Goal: Find specific page/section: Find specific page/section

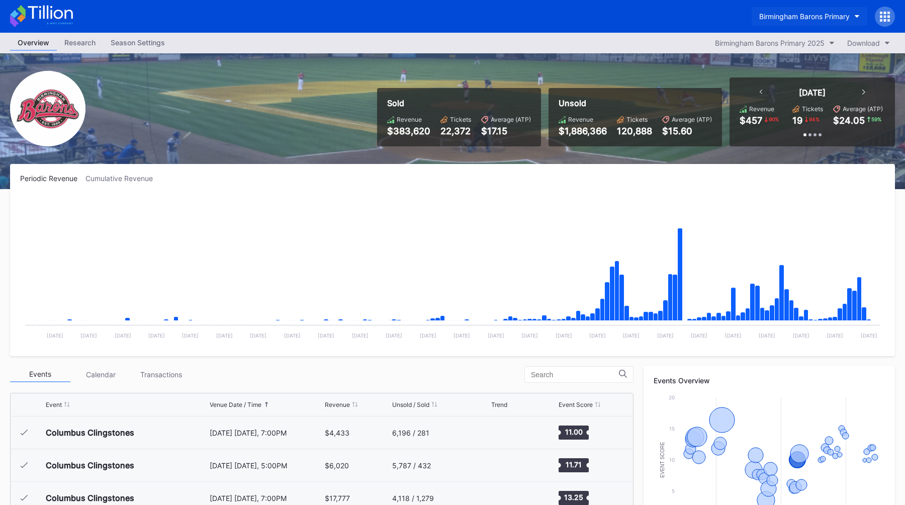
scroll to position [679, 0]
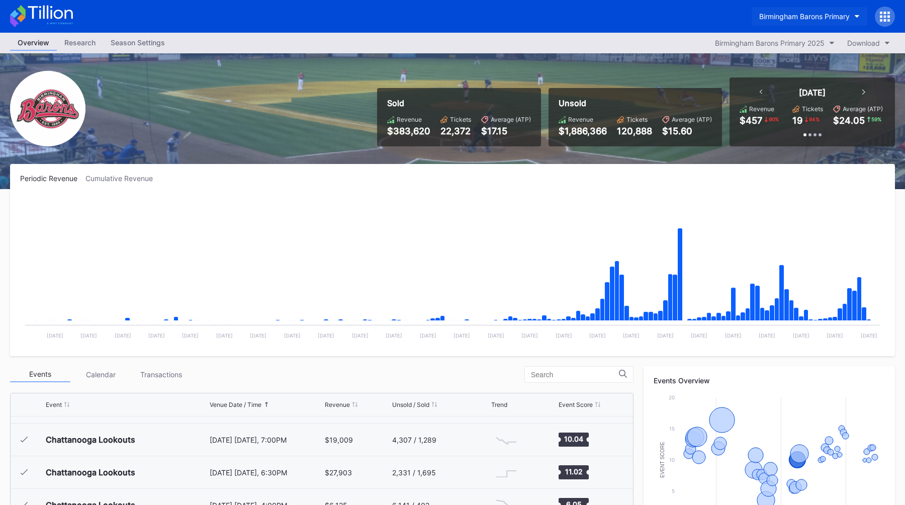
click at [782, 9] on button "Birmingham Barons Primary" at bounding box center [810, 16] width 116 height 19
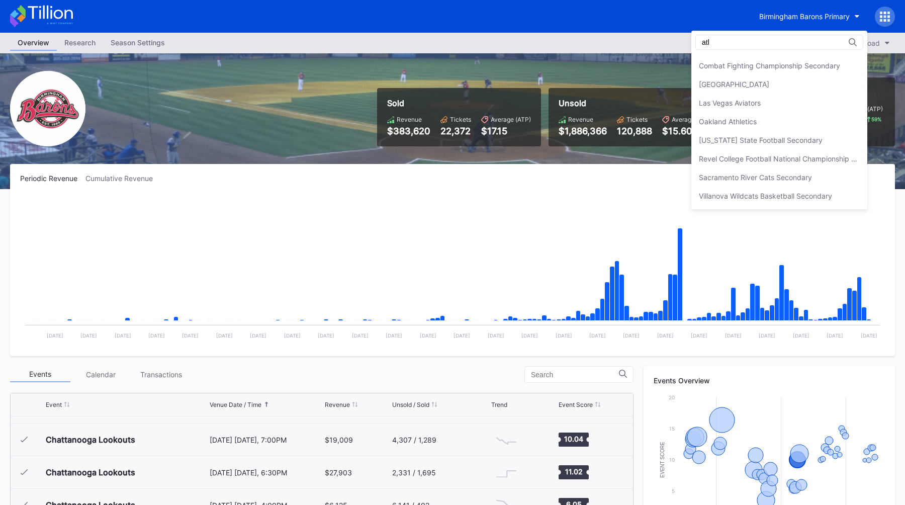
scroll to position [0, 0]
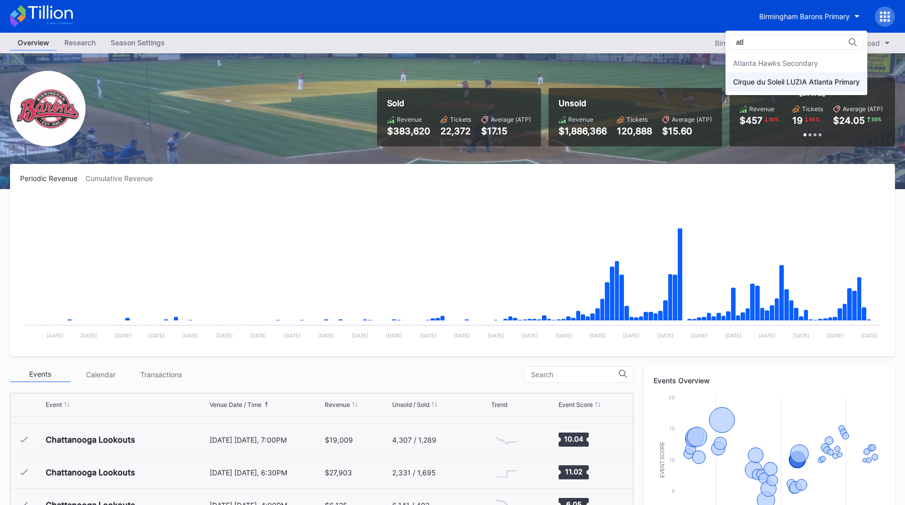
type input "atl"
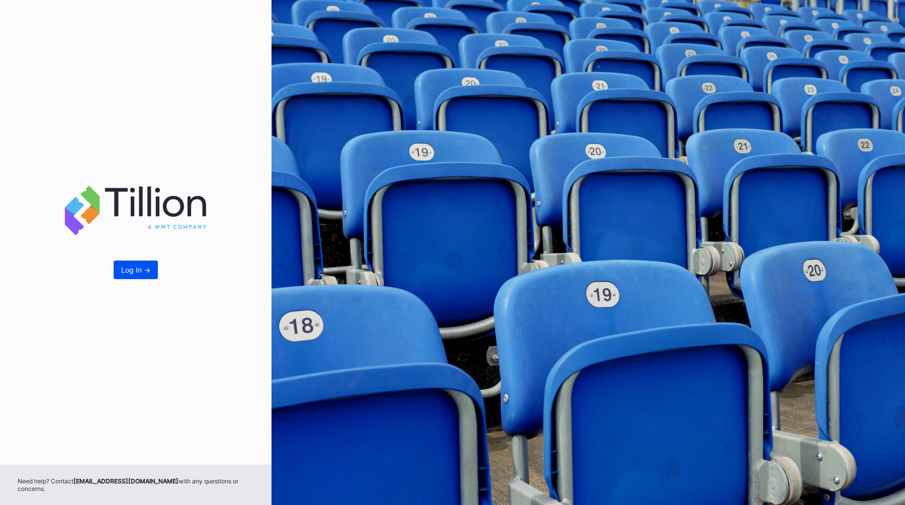
click at [136, 274] on div "Log In ->" at bounding box center [135, 270] width 29 height 9
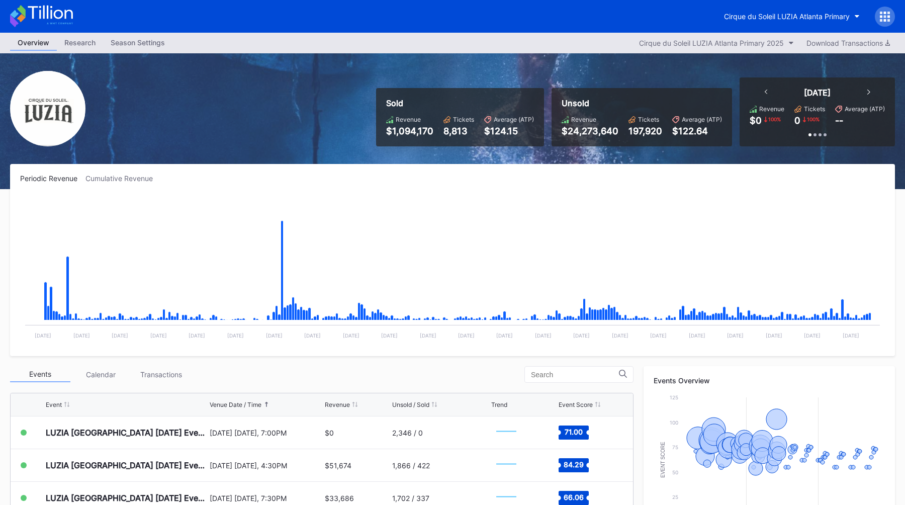
click at [326, 149] on div "Sold Revenue $1,094,170 Tickets 8,813 Average (ATP) $124.15 Unsold Revenue $24,…" at bounding box center [452, 121] width 905 height 136
click at [765, 11] on button "Cirque du Soleil LUZIA Atlanta Primary" at bounding box center [792, 16] width 151 height 19
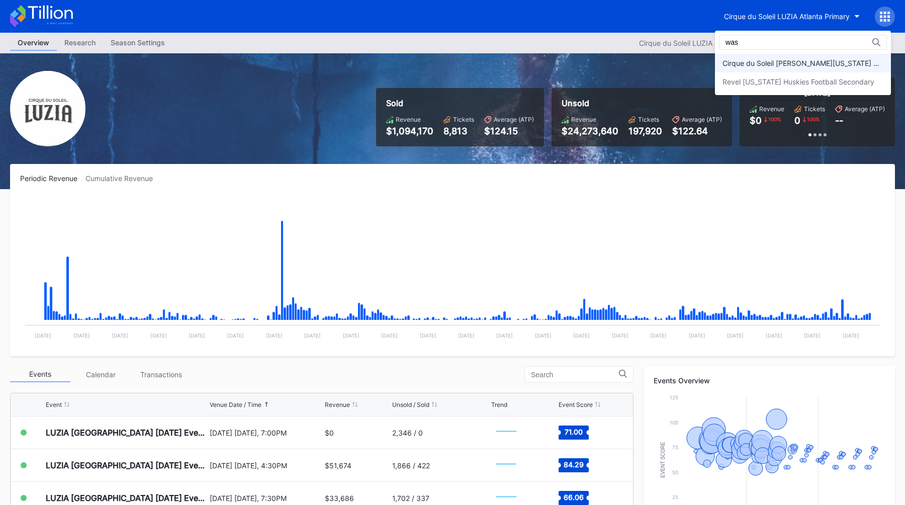
type input "was"
click at [766, 62] on div "Cirque du Soleil [PERSON_NAME][US_STATE] Primary" at bounding box center [803, 63] width 161 height 9
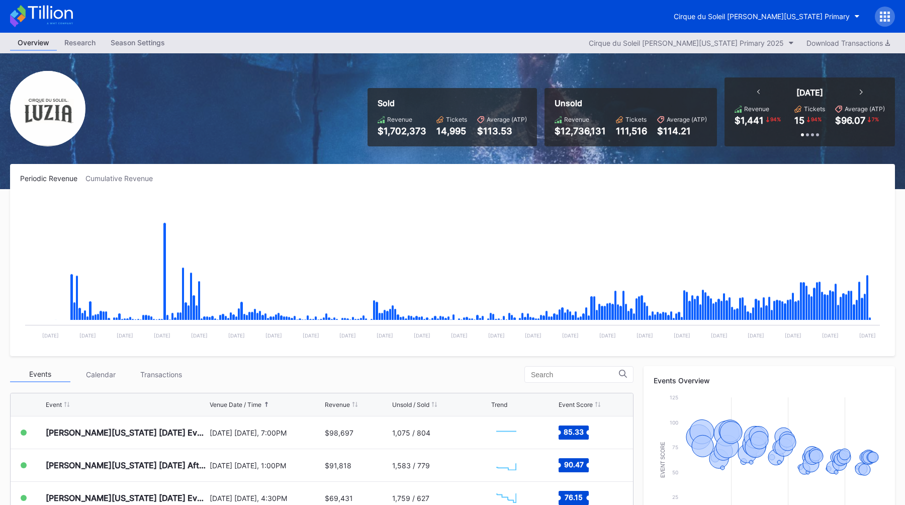
click at [891, 15] on div at bounding box center [885, 17] width 20 height 20
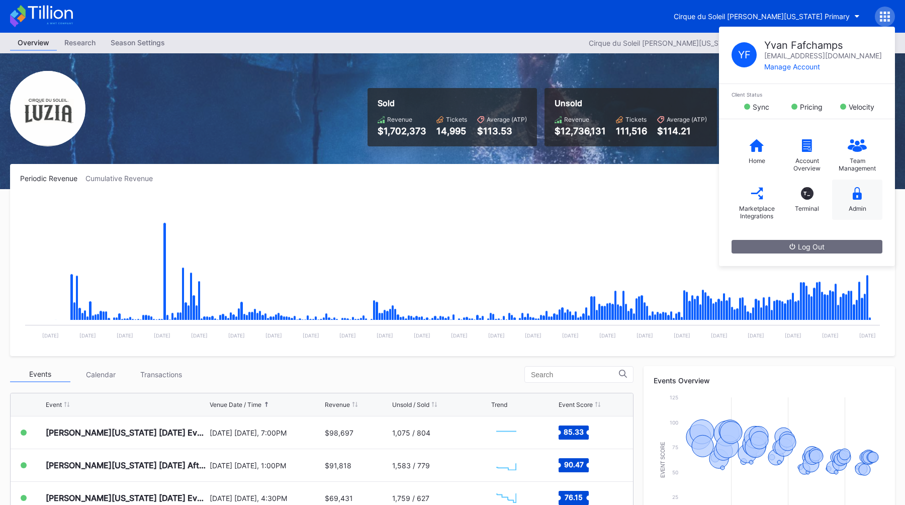
click at [859, 189] on icon at bounding box center [857, 193] width 9 height 13
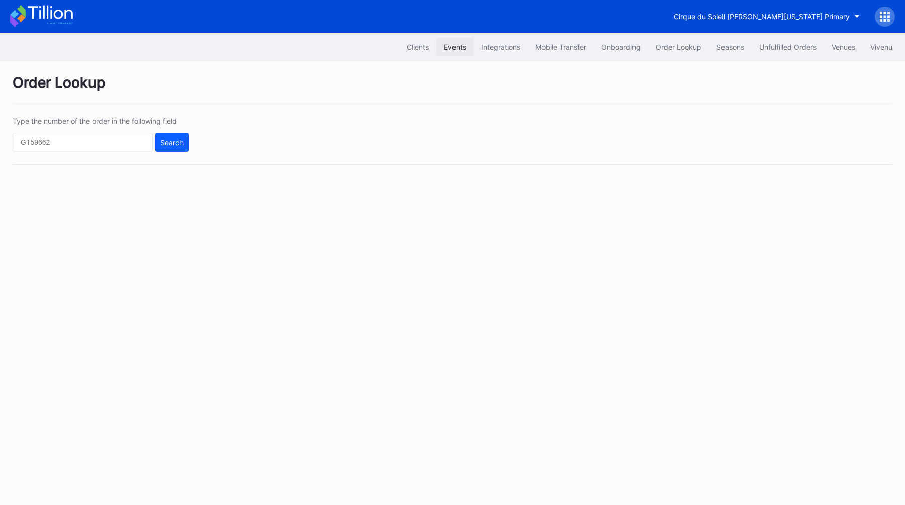
click at [451, 44] on div "Events" at bounding box center [455, 47] width 22 height 9
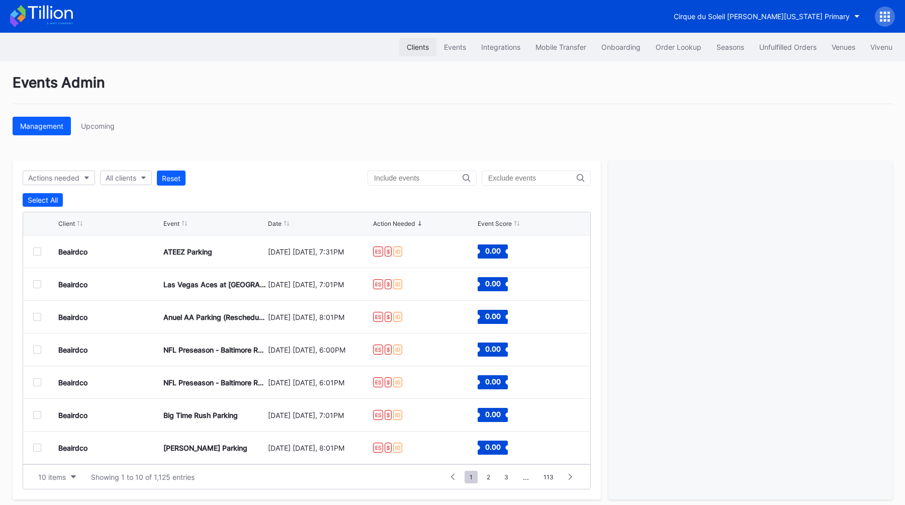
click at [408, 45] on div "Clients" at bounding box center [418, 47] width 22 height 9
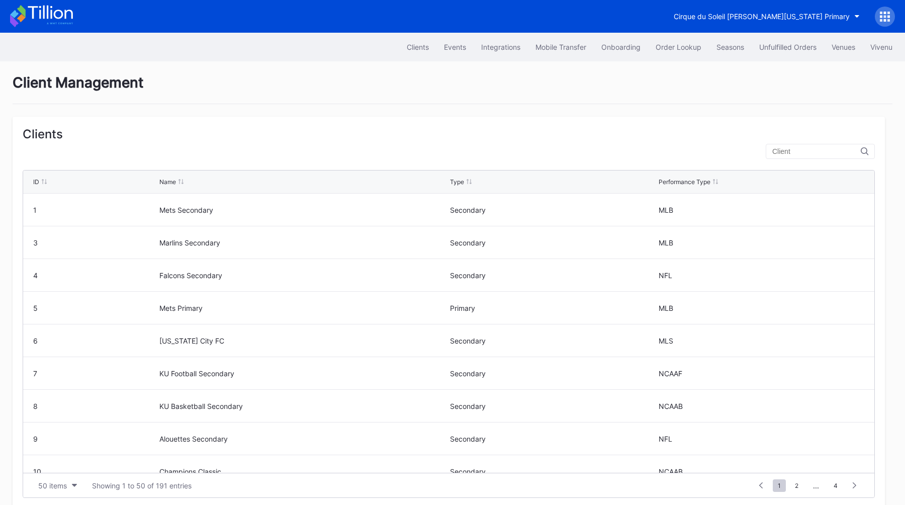
click at [825, 153] on input "text" at bounding box center [816, 151] width 89 height 8
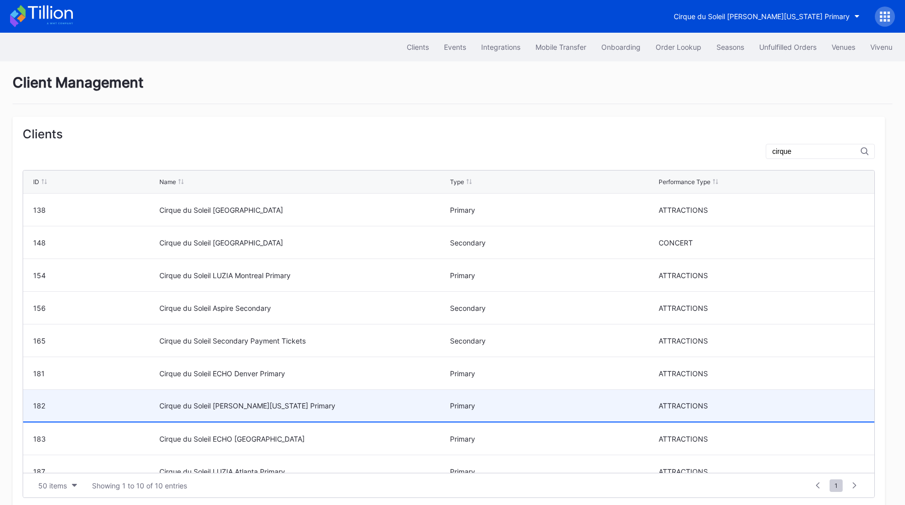
type input "cirque"
